Goal: Communication & Community: Answer question/provide support

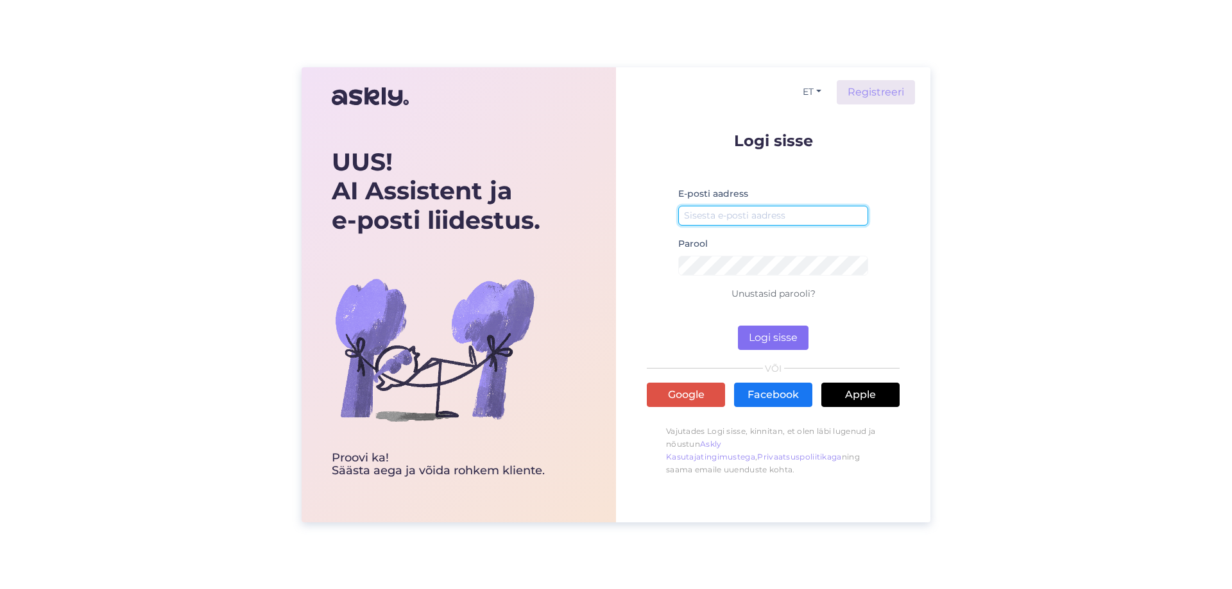
type input "[DOMAIN_NAME][EMAIL_ADDRESS][DOMAIN_NAME]"
click at [763, 341] on button "Logi sisse" at bounding box center [773, 338] width 71 height 24
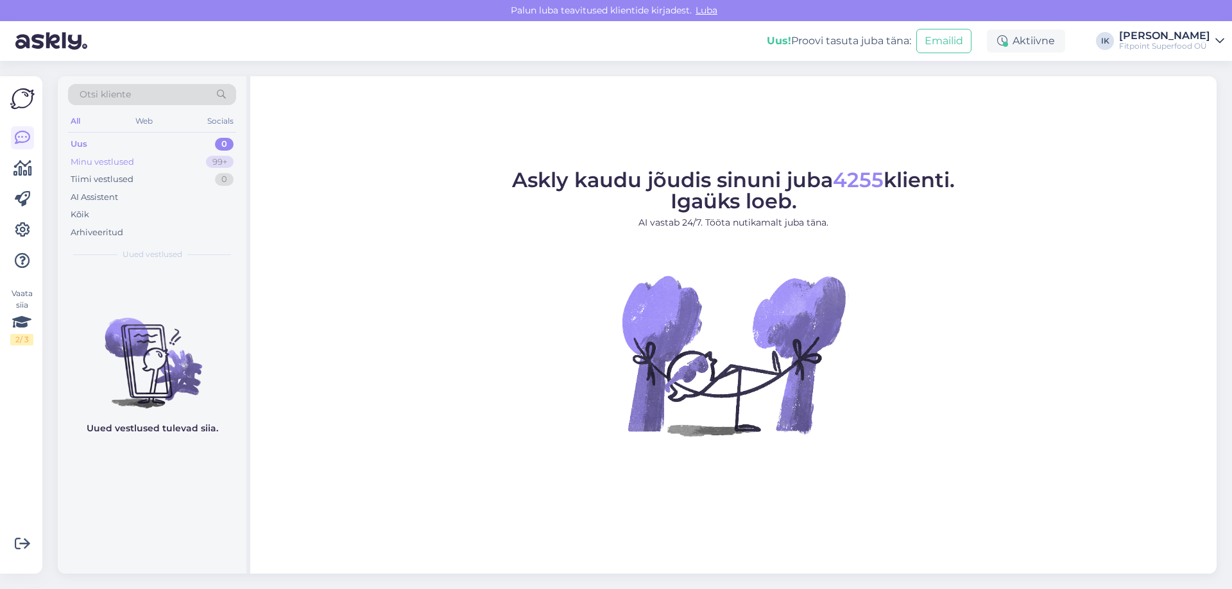
click at [153, 154] on div "Minu vestlused 99+" at bounding box center [152, 162] width 168 height 18
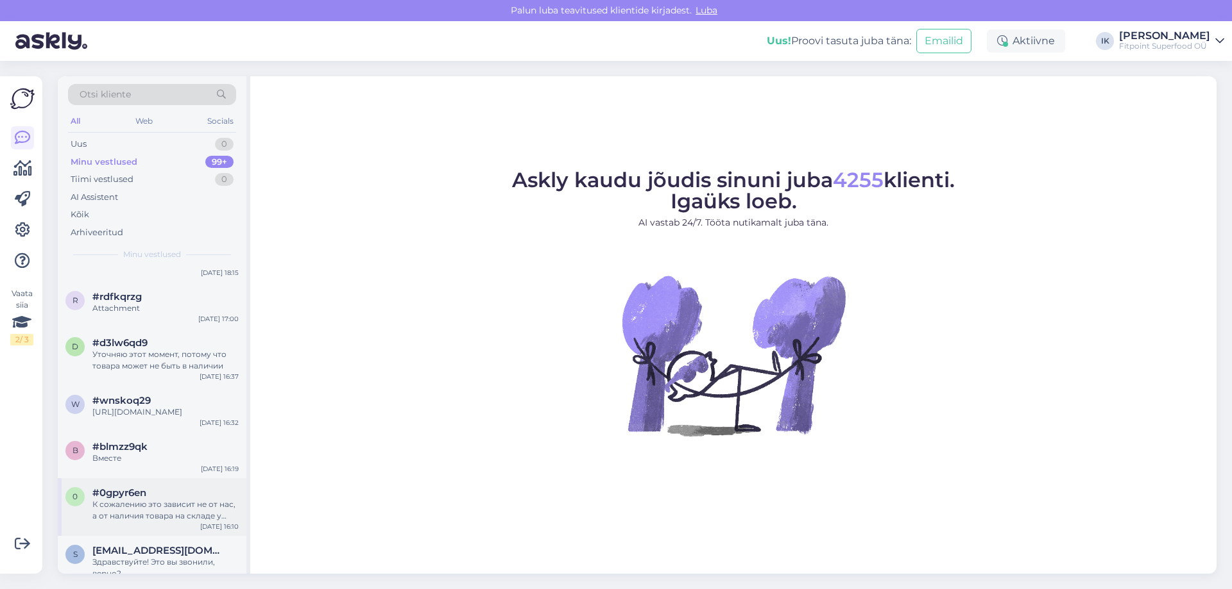
scroll to position [770, 0]
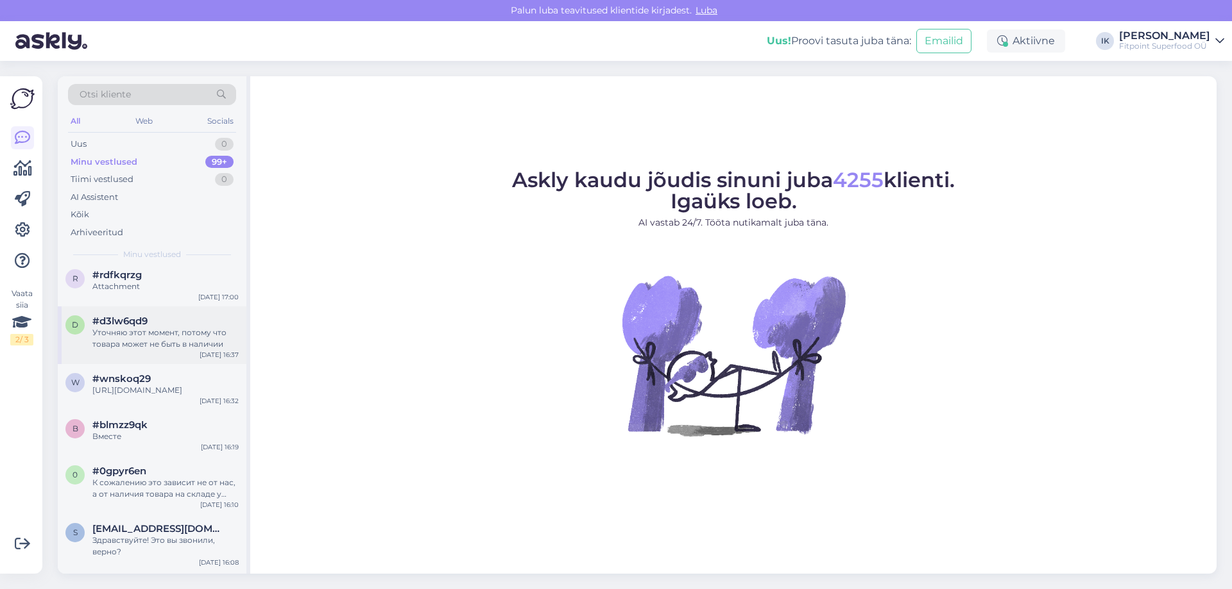
click at [171, 364] on div "d #d3lw6qd9 Уточняю этот момент, потому что товара может не быть в наличии [DAT…" at bounding box center [152, 336] width 189 height 58
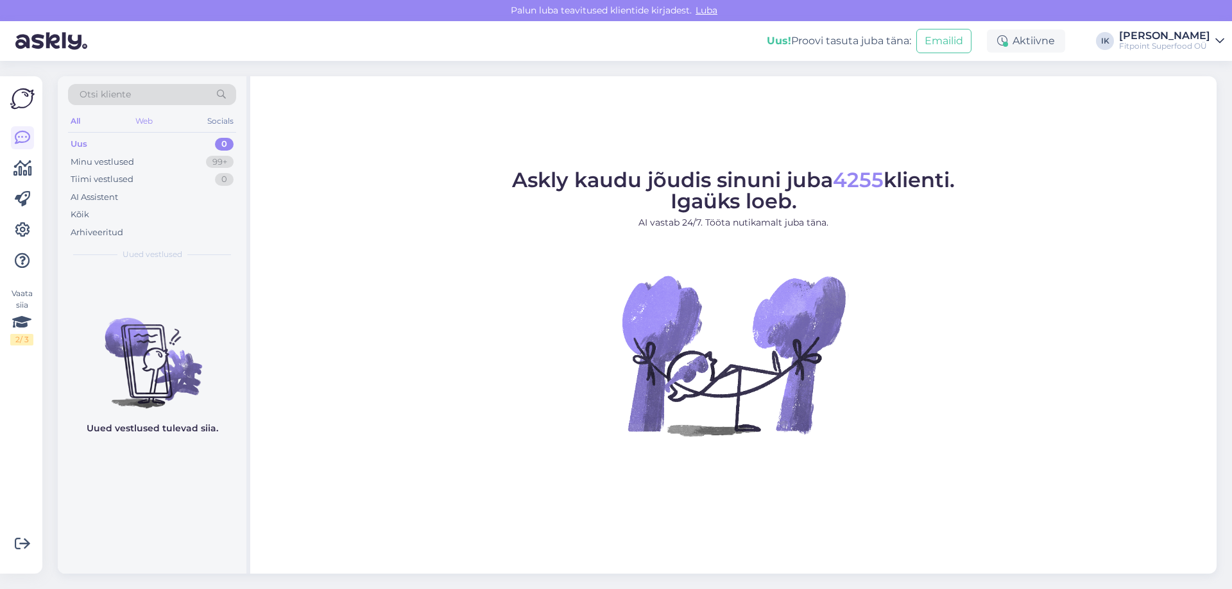
click at [144, 123] on div "Web" at bounding box center [144, 121] width 22 height 17
click at [97, 157] on div "Minu vestlused" at bounding box center [103, 162] width 64 height 13
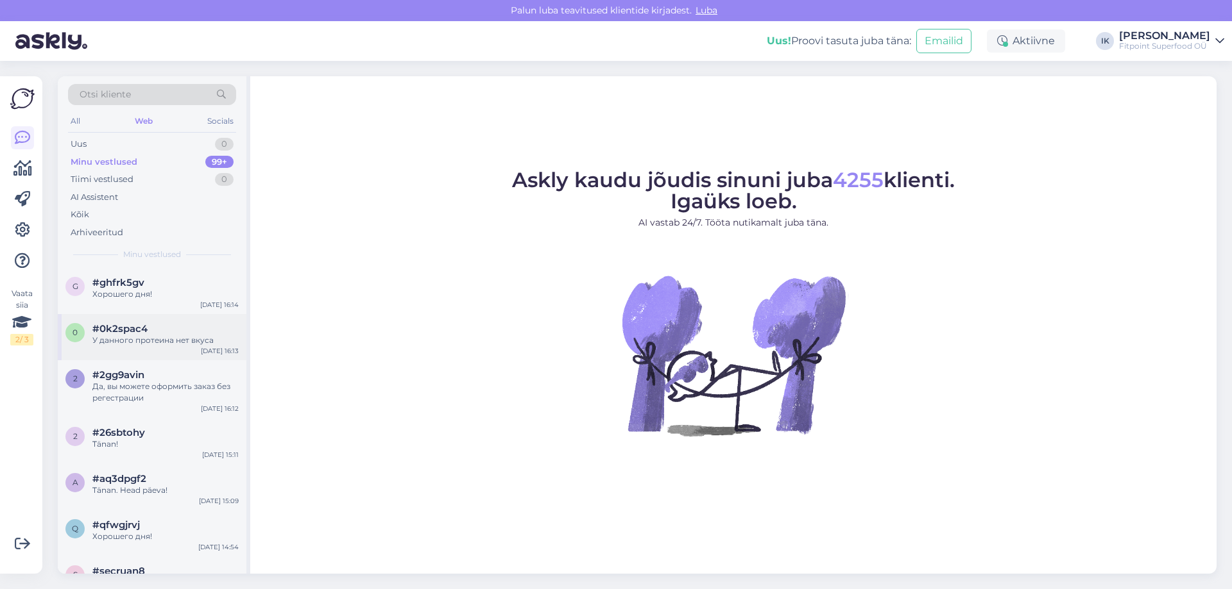
click at [131, 334] on span "#0k2spac4" at bounding box center [119, 329] width 55 height 12
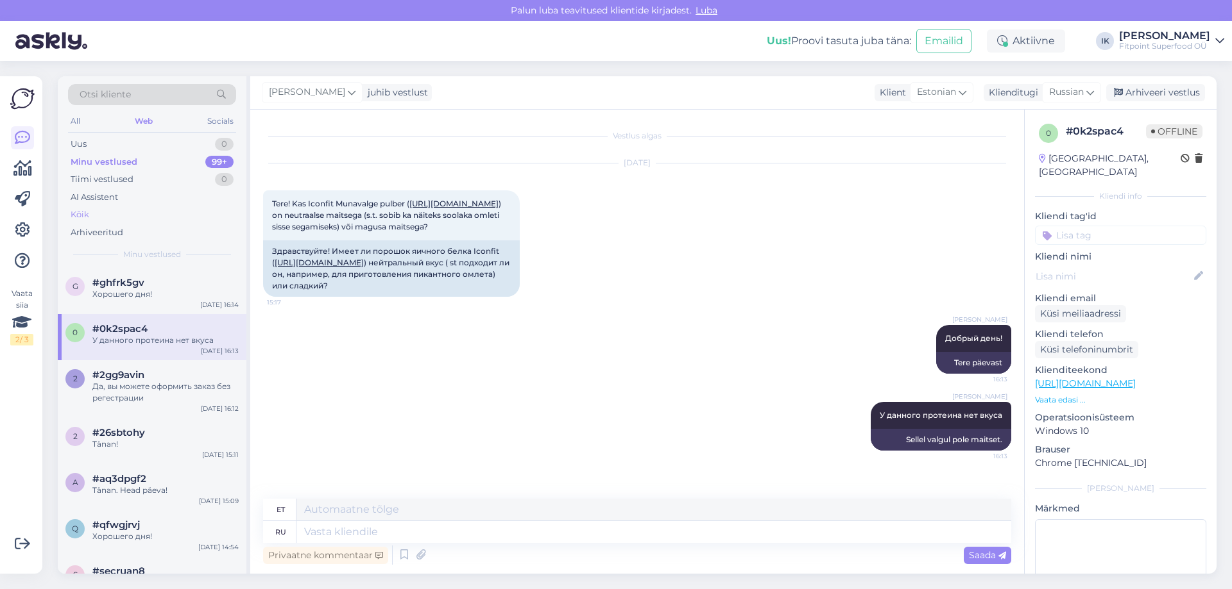
click at [87, 211] on div "Kõik" at bounding box center [80, 214] width 19 height 13
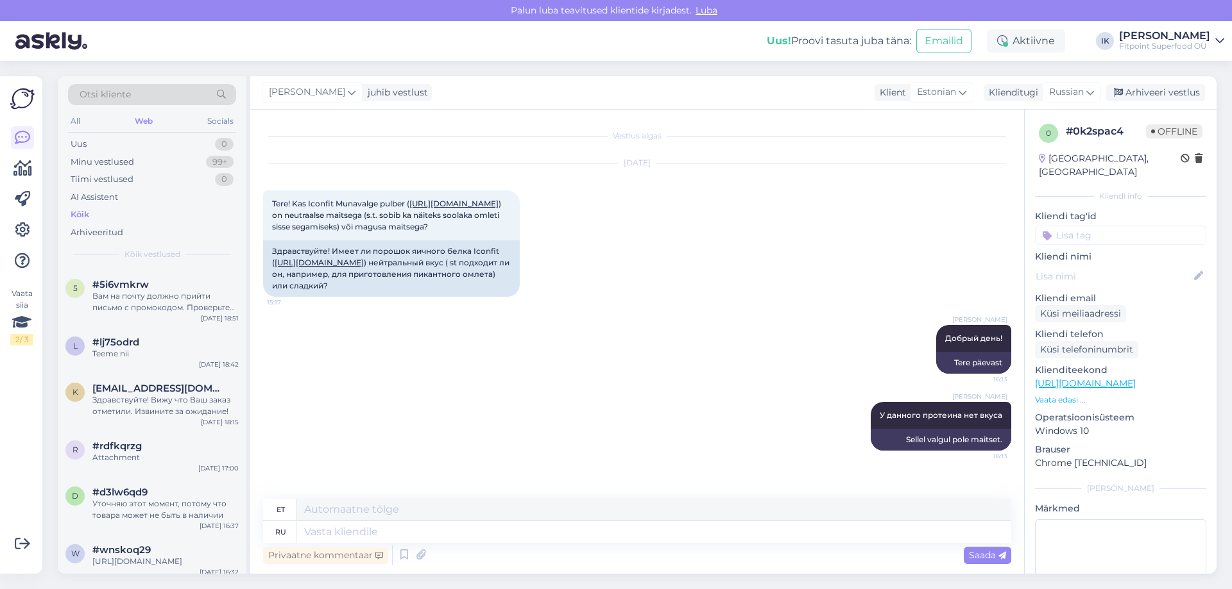
scroll to position [684, 0]
